Goal: Find specific page/section: Find specific page/section

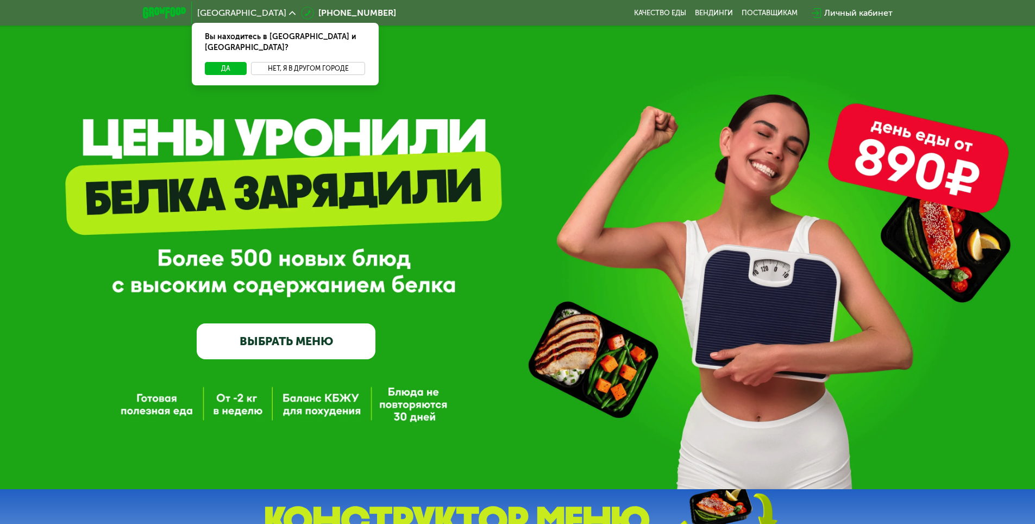
click at [301, 62] on button "Нет, я в другом городе" at bounding box center [308, 68] width 115 height 13
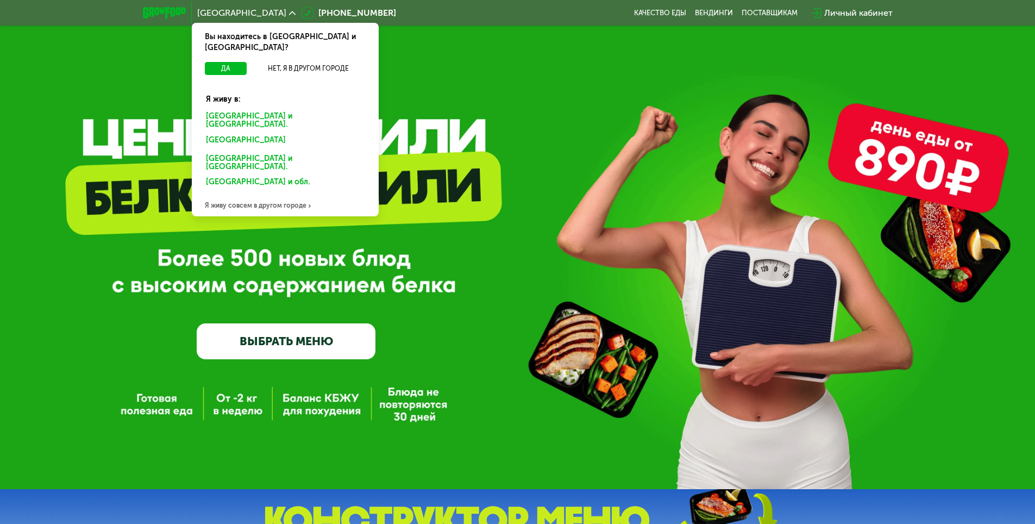
click at [259, 133] on div "Санкт-Петербурге и обл." at bounding box center [283, 141] width 170 height 17
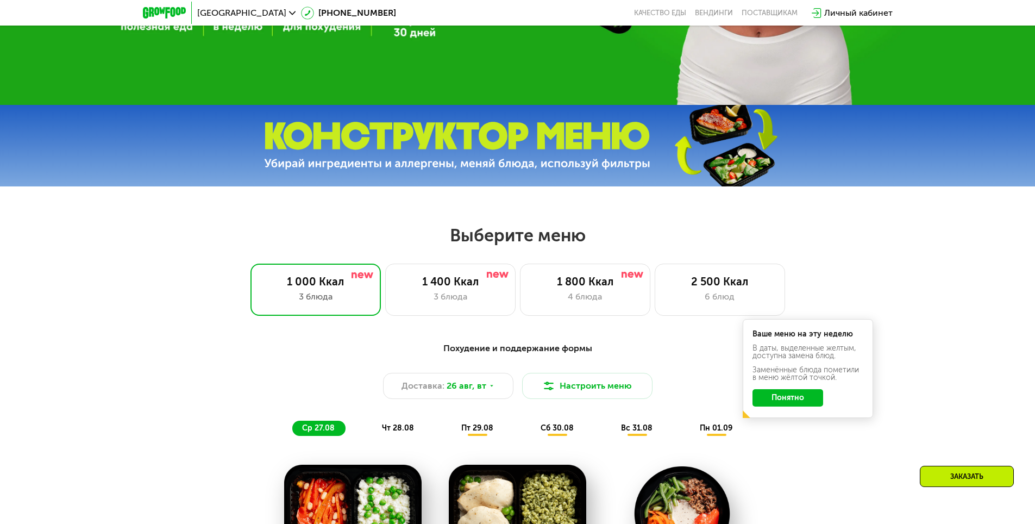
scroll to position [380, 0]
